Goal: Information Seeking & Learning: Learn about a topic

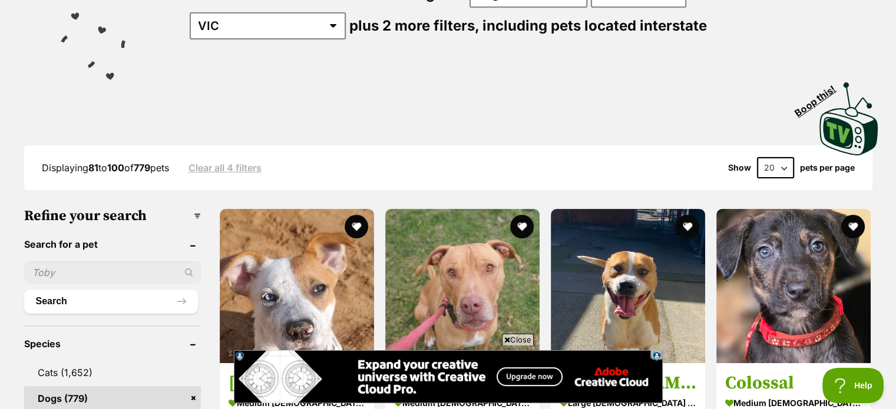
click at [74, 266] on input "text" at bounding box center [112, 273] width 177 height 22
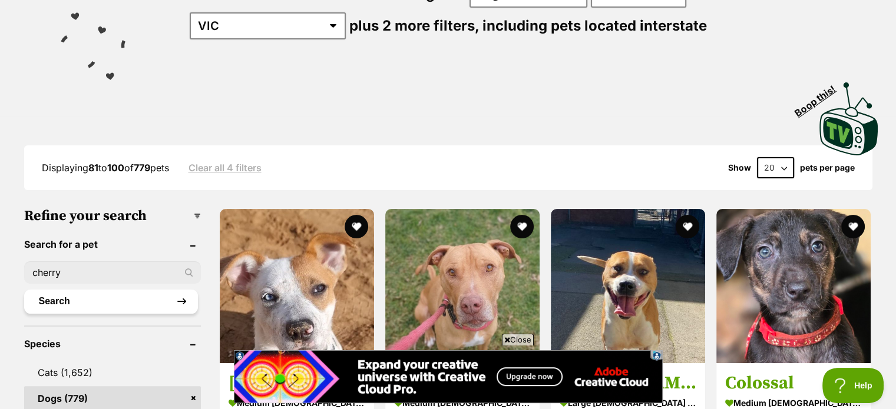
type input "cherry"
click at [68, 299] on button "Search" at bounding box center [111, 302] width 174 height 24
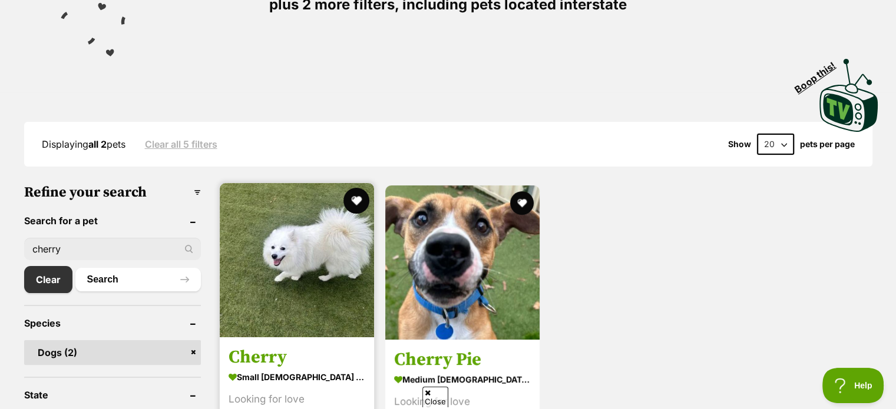
click at [358, 200] on button "favourite" at bounding box center [356, 201] width 26 height 26
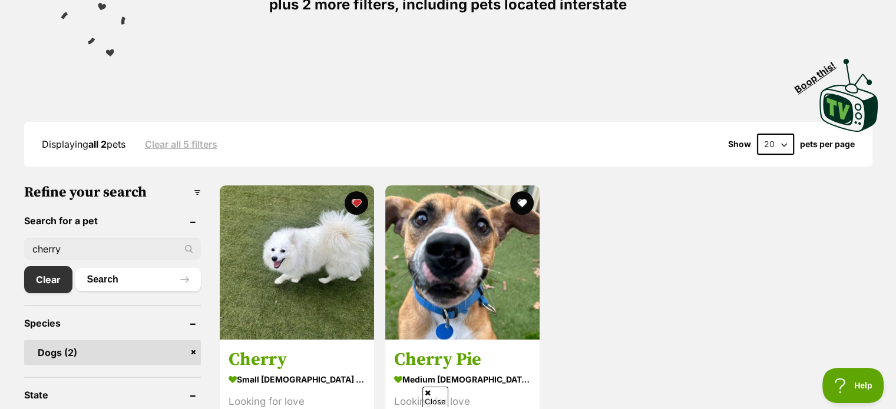
click at [84, 254] on input "cherry" at bounding box center [112, 249] width 177 height 22
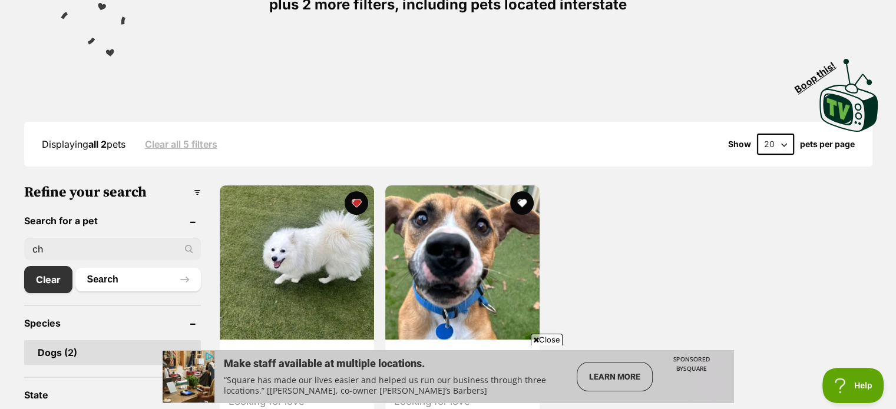
type input "c"
type input "spitz"
click at [75, 268] on button "Search" at bounding box center [137, 280] width 125 height 24
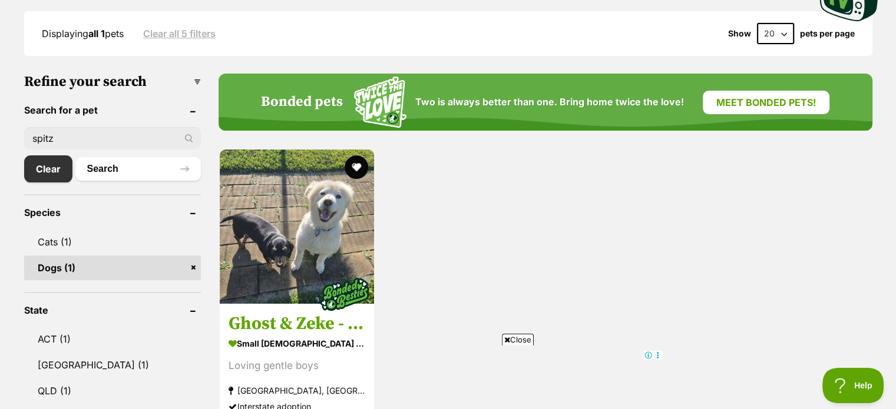
click at [97, 131] on input "spitz" at bounding box center [112, 138] width 177 height 22
type input "s"
click at [54, 171] on link "Clear" at bounding box center [51, 169] width 54 height 27
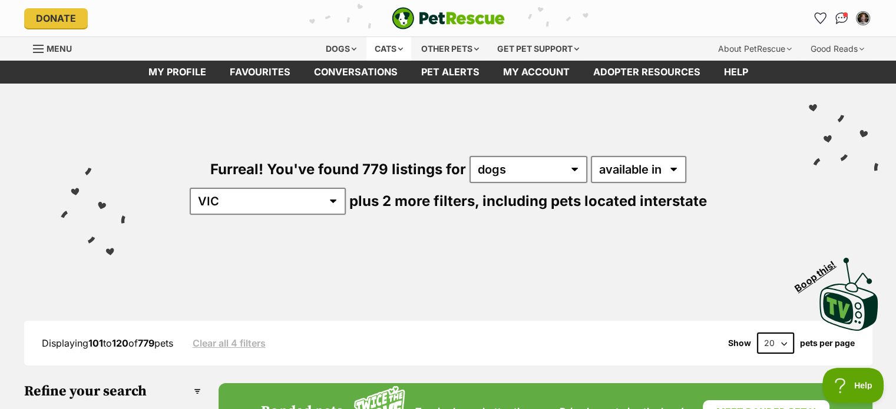
click at [399, 48] on div "Cats" at bounding box center [388, 49] width 45 height 24
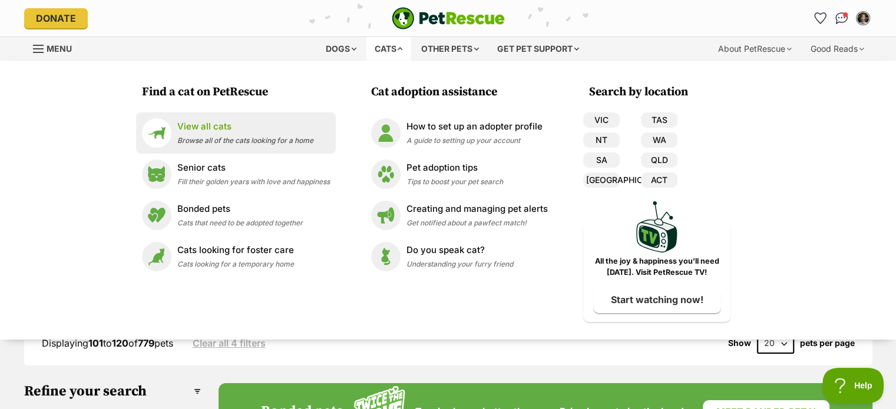
click at [198, 140] on span "Browse all of the cats looking for a home" at bounding box center [245, 140] width 136 height 9
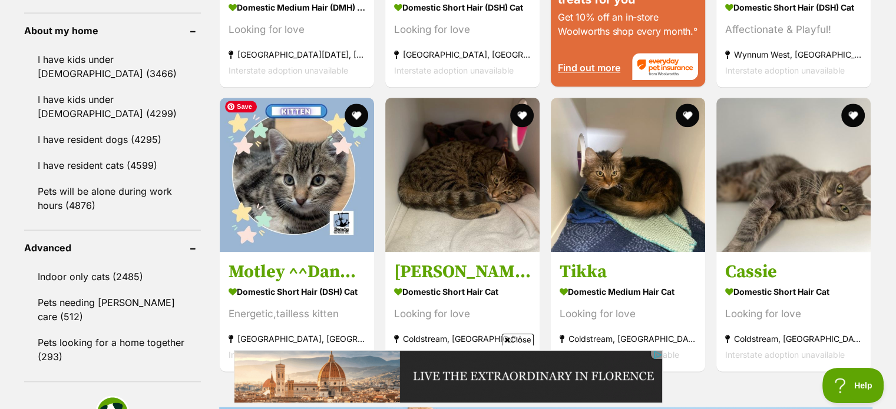
scroll to position [1350, 0]
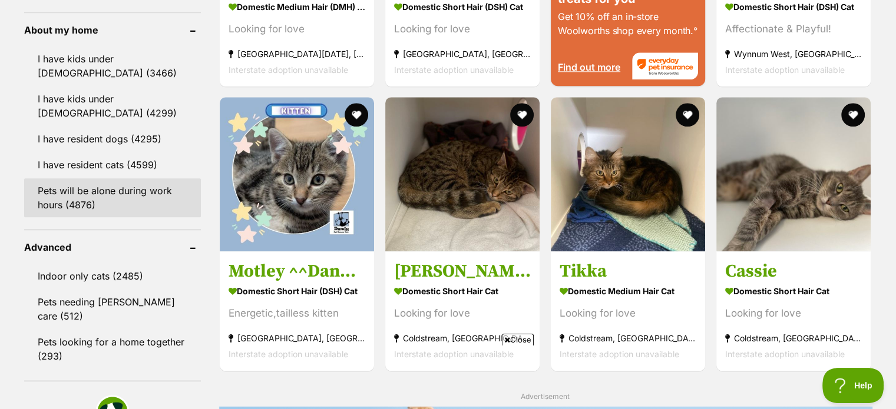
click at [92, 199] on link "Pets will be alone during work hours (4876)" at bounding box center [112, 198] width 177 height 39
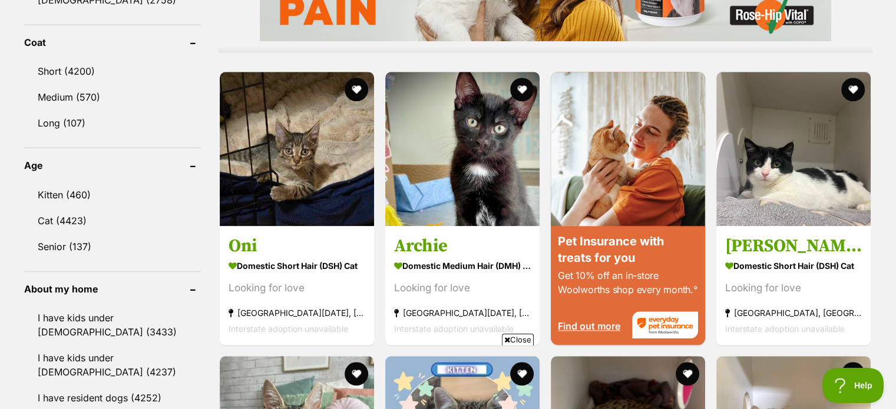
scroll to position [1090, 0]
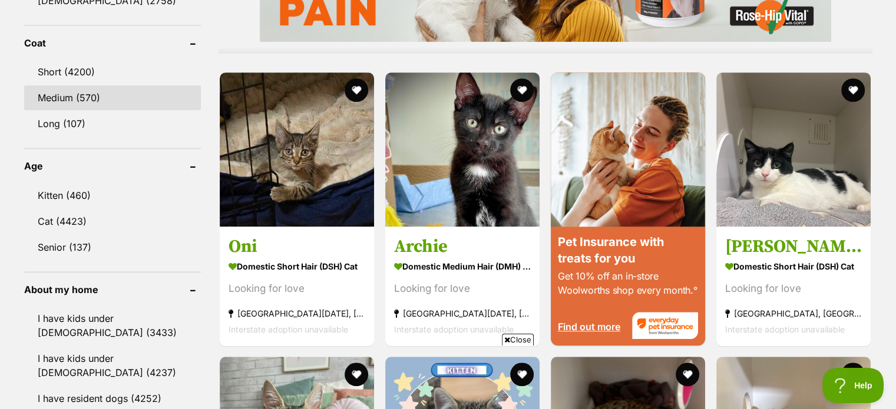
click at [54, 97] on link "Medium (570)" at bounding box center [112, 97] width 177 height 25
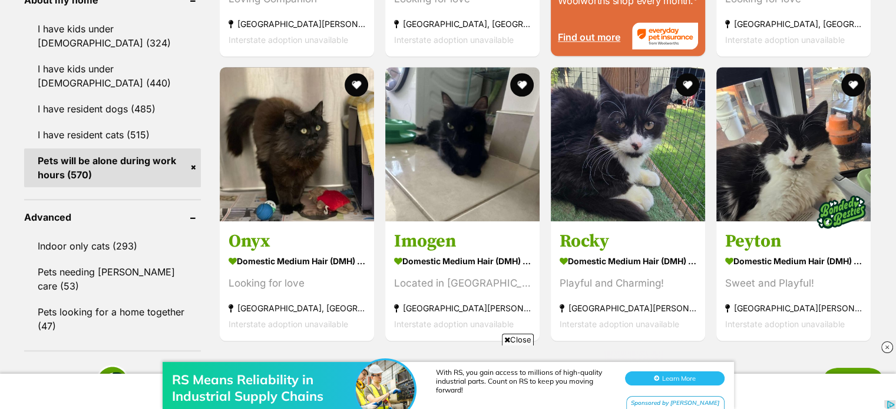
scroll to position [1380, 0]
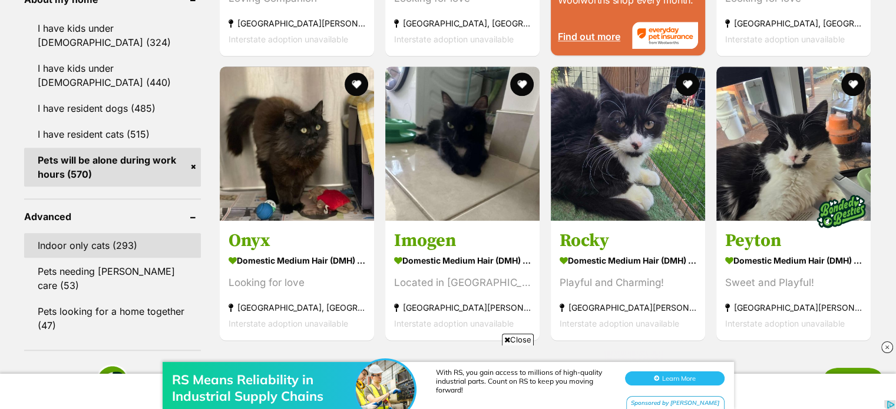
click at [88, 244] on link "Indoor only cats (293)" at bounding box center [112, 245] width 177 height 25
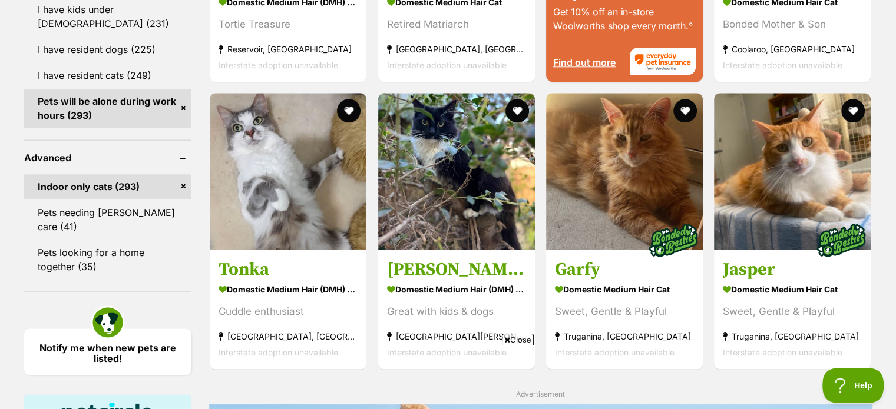
scroll to position [1364, 0]
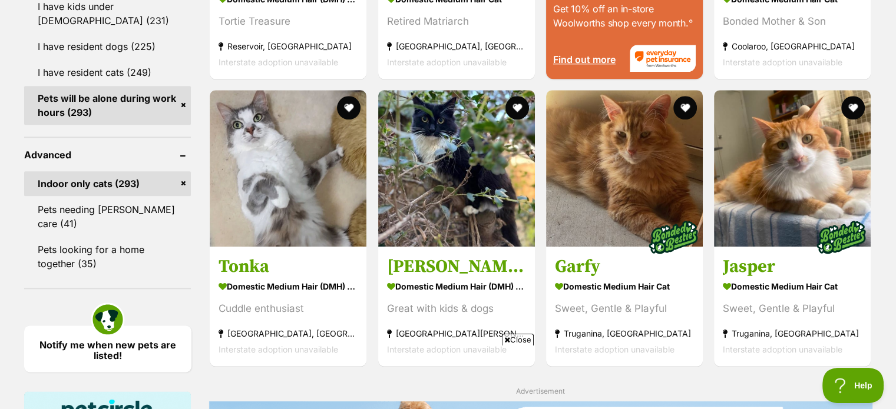
click at [181, 180] on link "Indoor only cats (293)" at bounding box center [107, 183] width 167 height 25
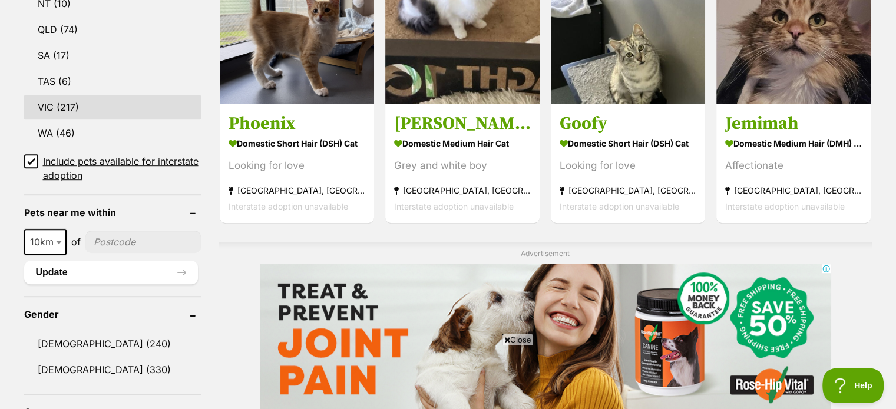
click at [61, 102] on link "VIC (217)" at bounding box center [112, 107] width 177 height 25
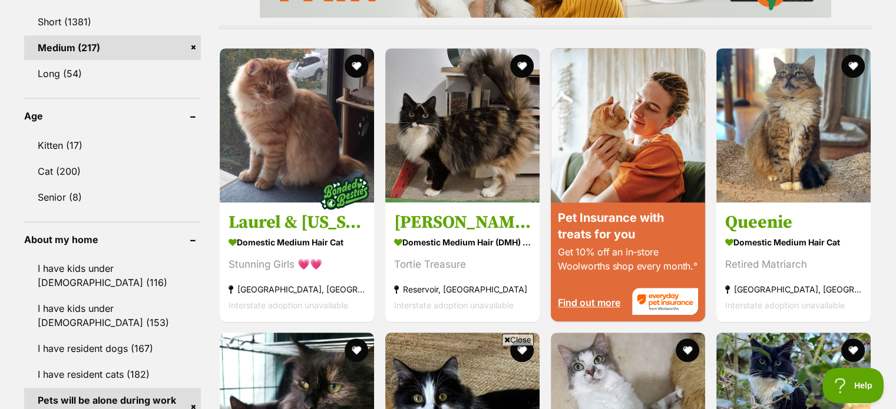
scroll to position [1115, 0]
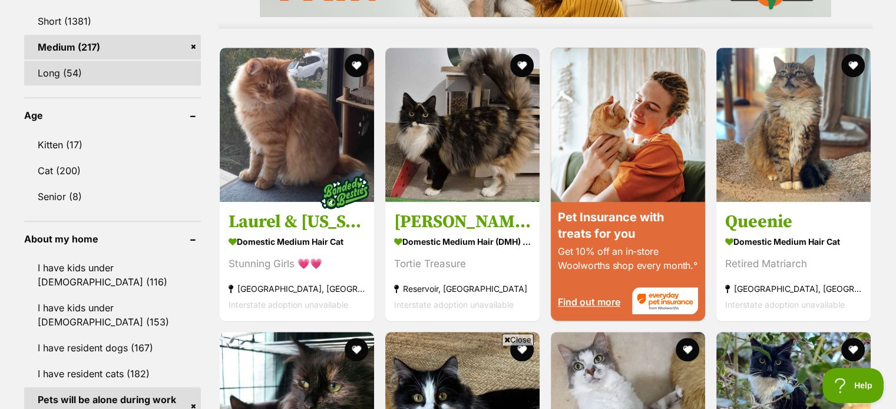
click at [73, 72] on link "Long (54)" at bounding box center [112, 73] width 177 height 25
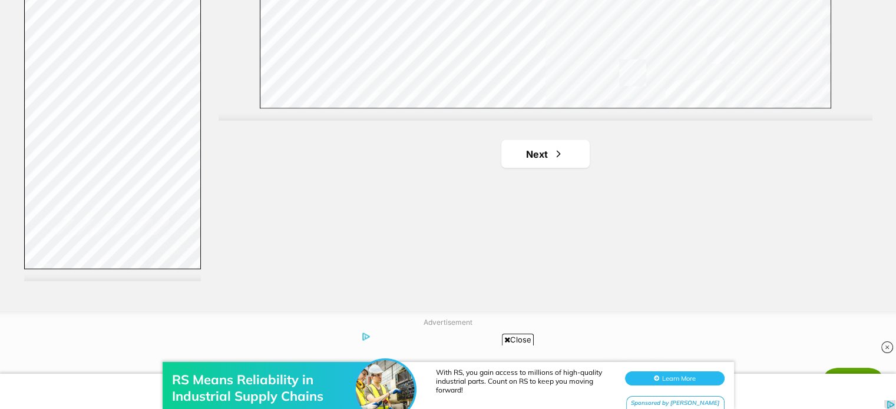
scroll to position [2210, 0]
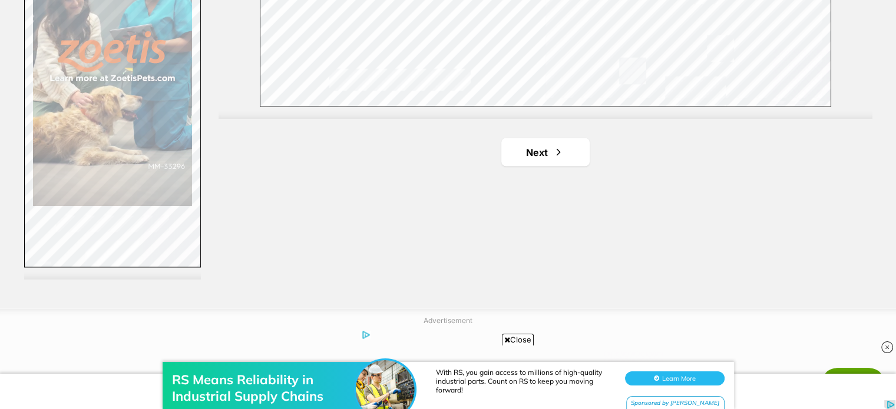
click at [549, 159] on link "Next" at bounding box center [545, 152] width 88 height 28
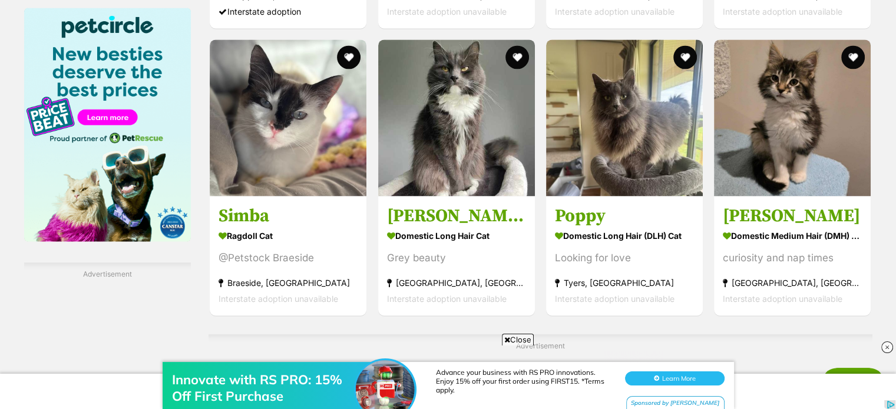
scroll to position [1824, 0]
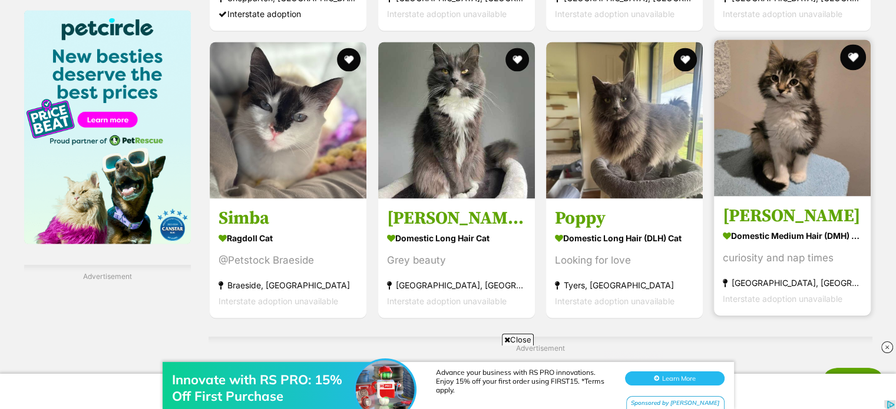
click at [851, 63] on button "favourite" at bounding box center [854, 57] width 26 height 26
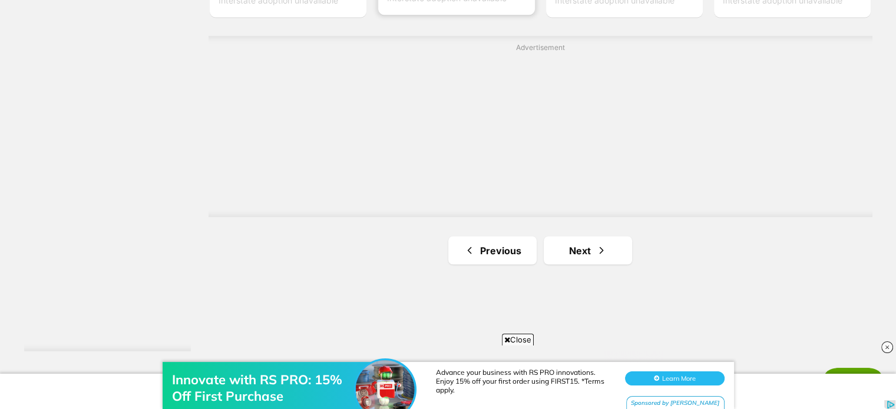
scroll to position [2181, 0]
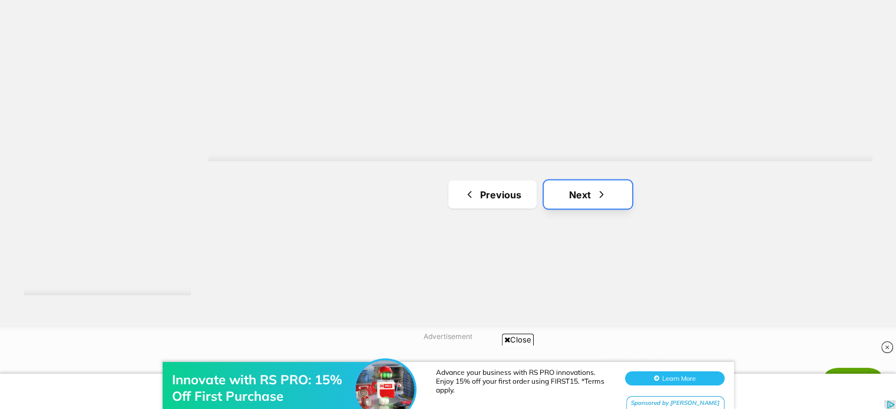
click at [570, 196] on link "Next" at bounding box center [588, 194] width 88 height 28
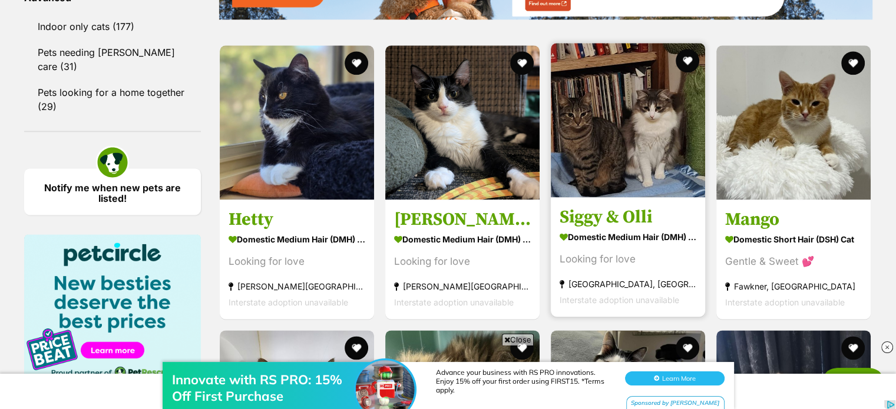
scroll to position [1600, 0]
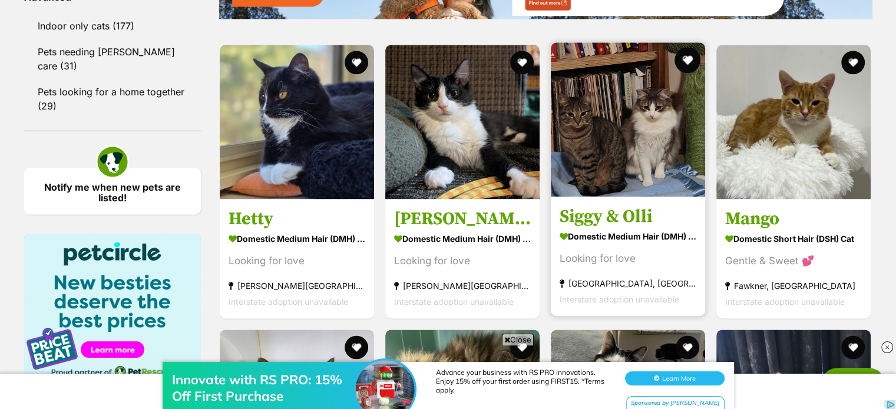
click at [688, 62] on button "favourite" at bounding box center [688, 60] width 26 height 26
click at [629, 134] on img at bounding box center [628, 119] width 154 height 154
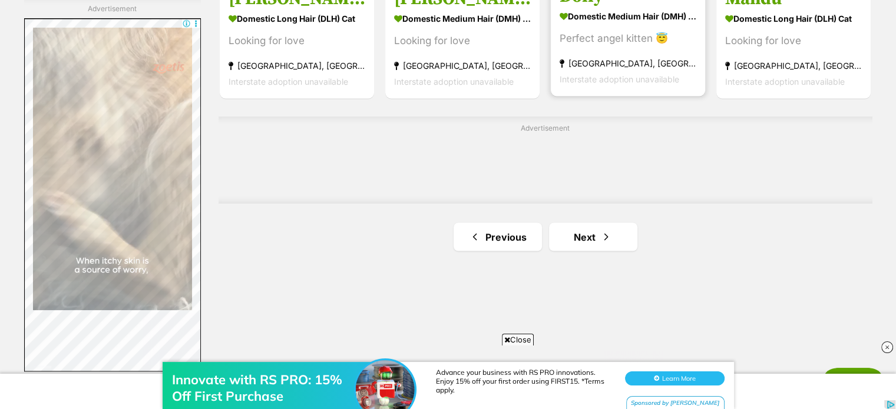
scroll to position [2109, 0]
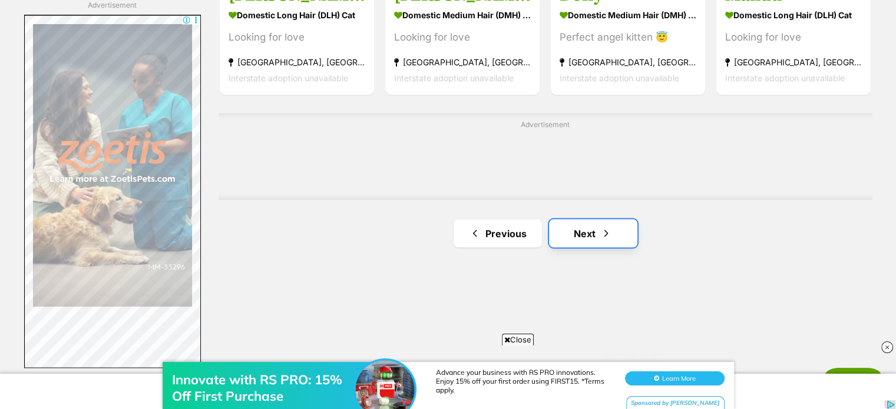
click at [570, 237] on link "Next" at bounding box center [593, 233] width 88 height 28
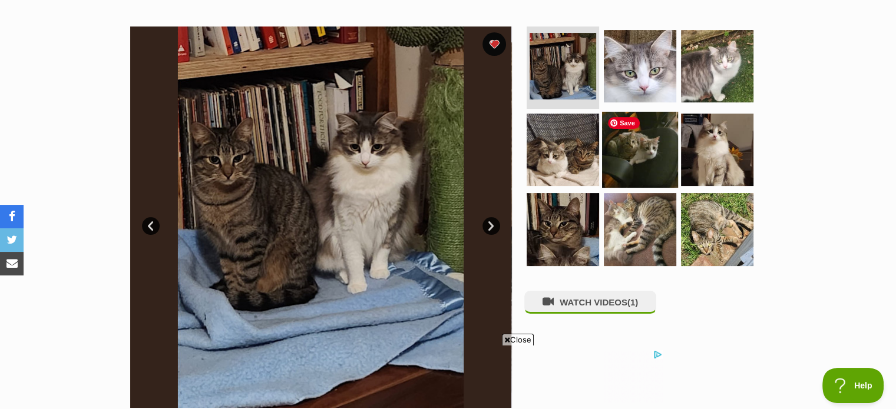
click at [634, 171] on img at bounding box center [640, 149] width 76 height 76
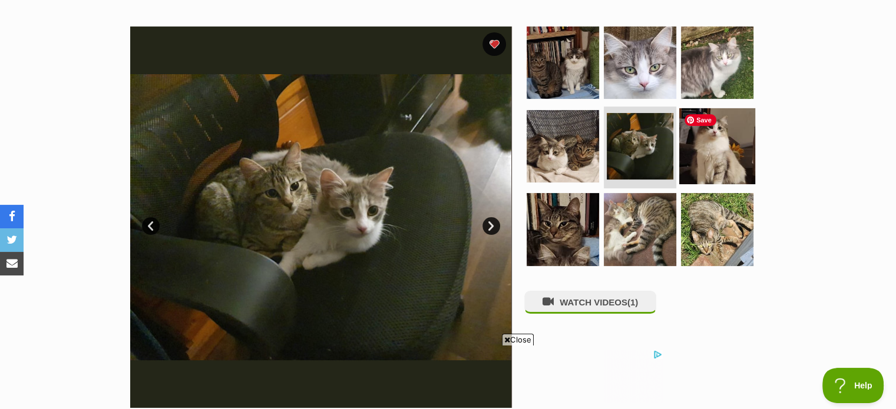
click at [725, 146] on img at bounding box center [717, 146] width 76 height 76
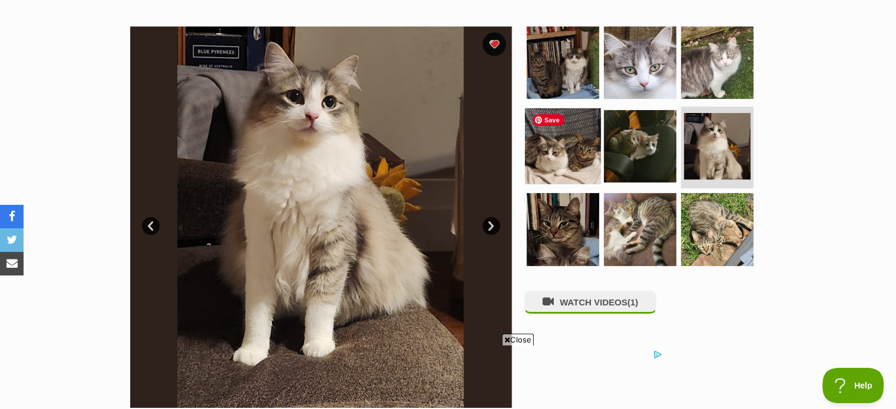
click at [568, 151] on img at bounding box center [563, 146] width 76 height 76
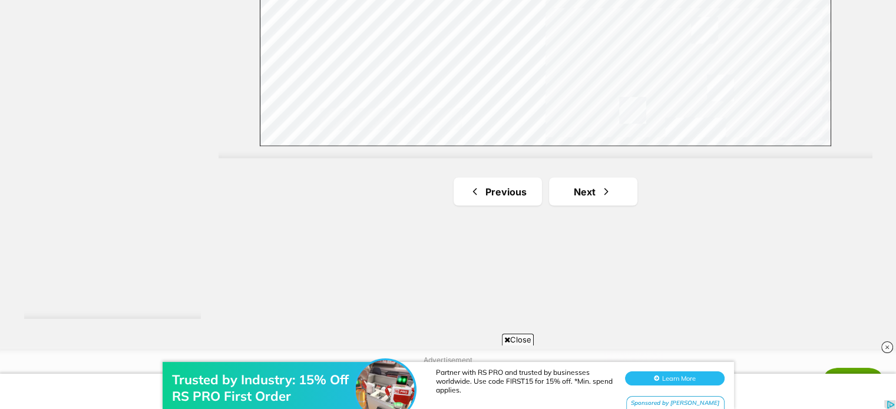
scroll to position [2170, 0]
click at [584, 201] on link "Next" at bounding box center [593, 191] width 88 height 28
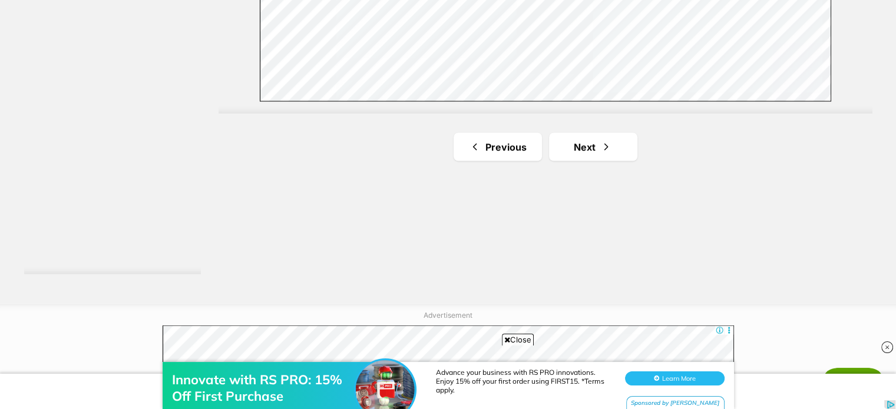
scroll to position [2229, 0]
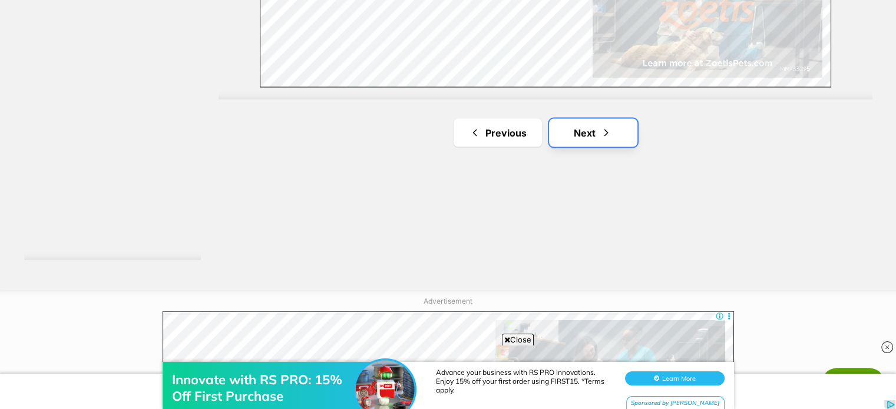
click at [586, 125] on link "Next" at bounding box center [593, 132] width 88 height 28
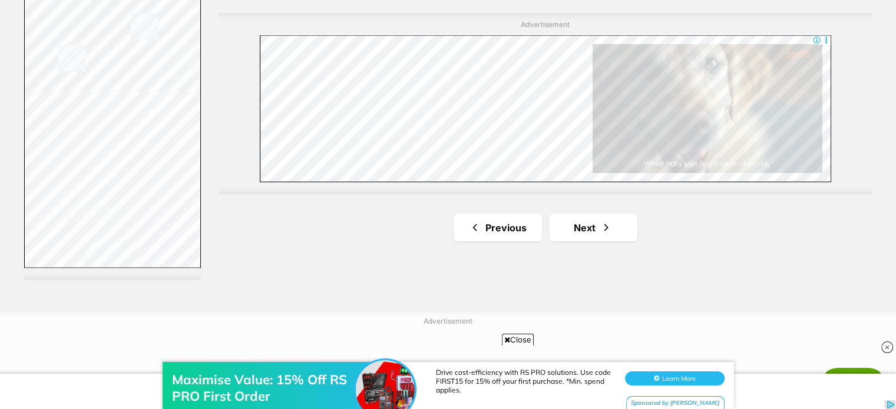
scroll to position [2216, 0]
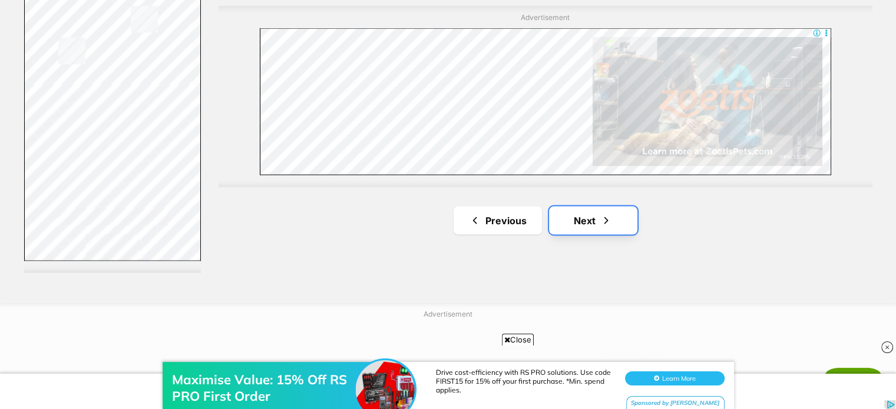
click at [591, 226] on link "Next" at bounding box center [593, 220] width 88 height 28
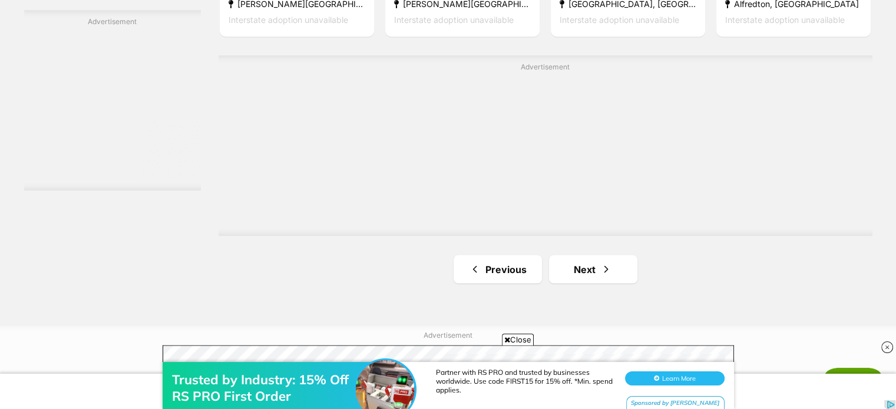
scroll to position [2108, 0]
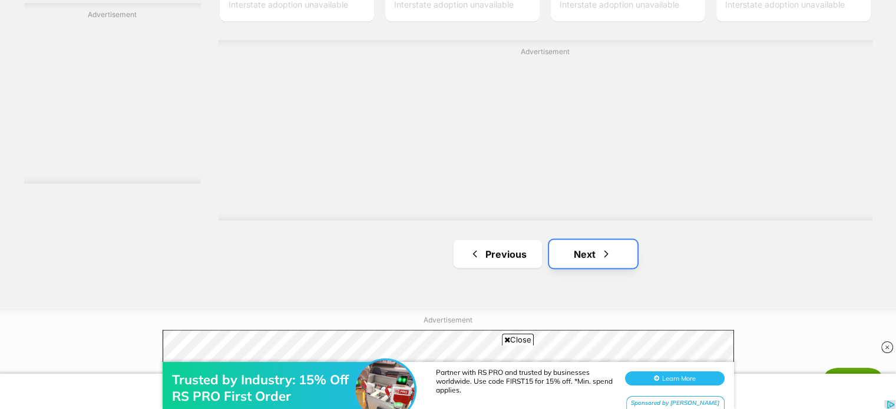
click at [600, 261] on link "Next" at bounding box center [593, 254] width 88 height 28
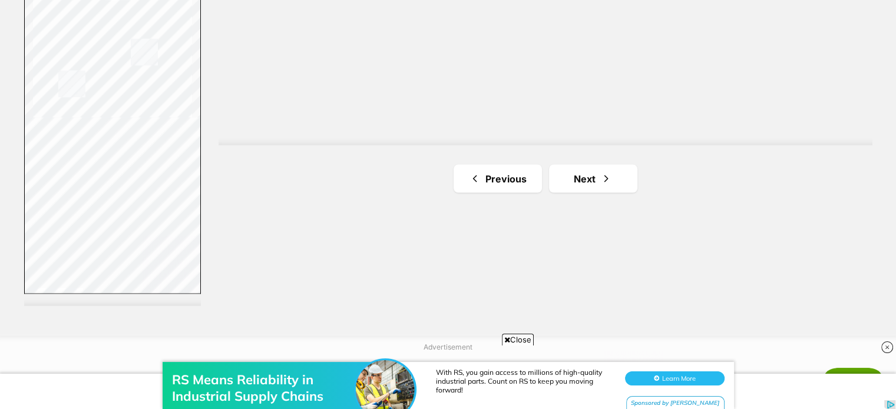
scroll to position [2186, 0]
click at [579, 171] on link "Next" at bounding box center [593, 176] width 88 height 28
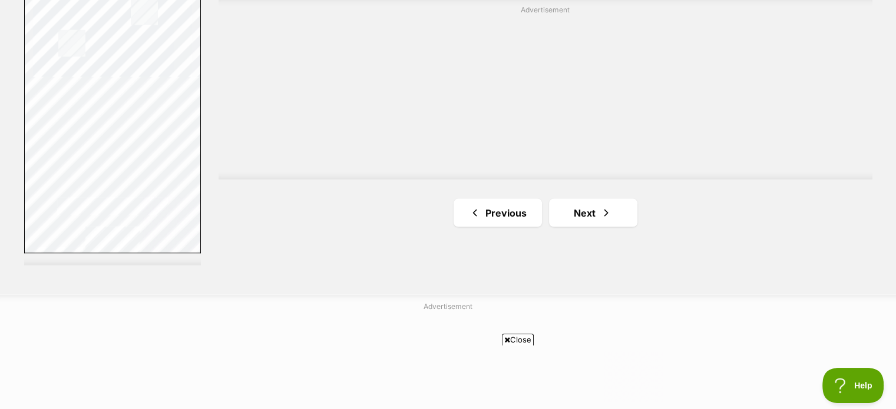
scroll to position [2258, 0]
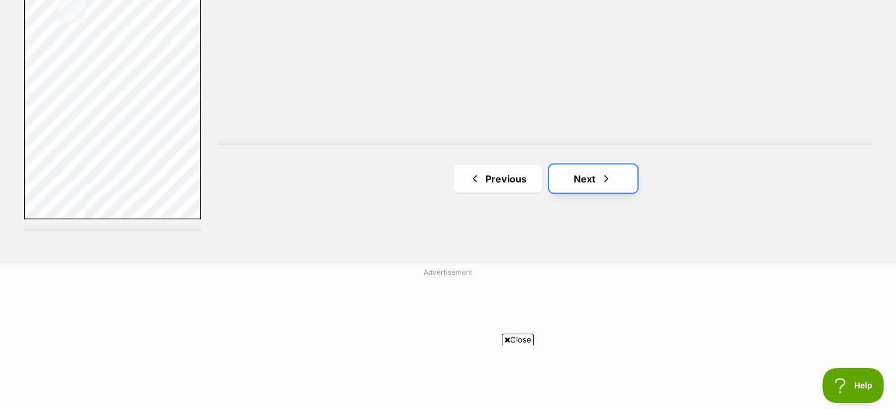
click at [603, 176] on span "Next page" at bounding box center [606, 179] width 12 height 14
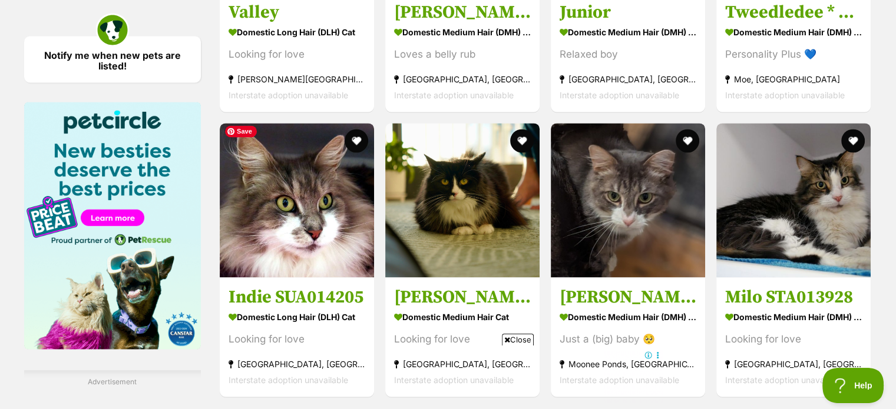
scroll to position [1724, 0]
